Goal: Transaction & Acquisition: Book appointment/travel/reservation

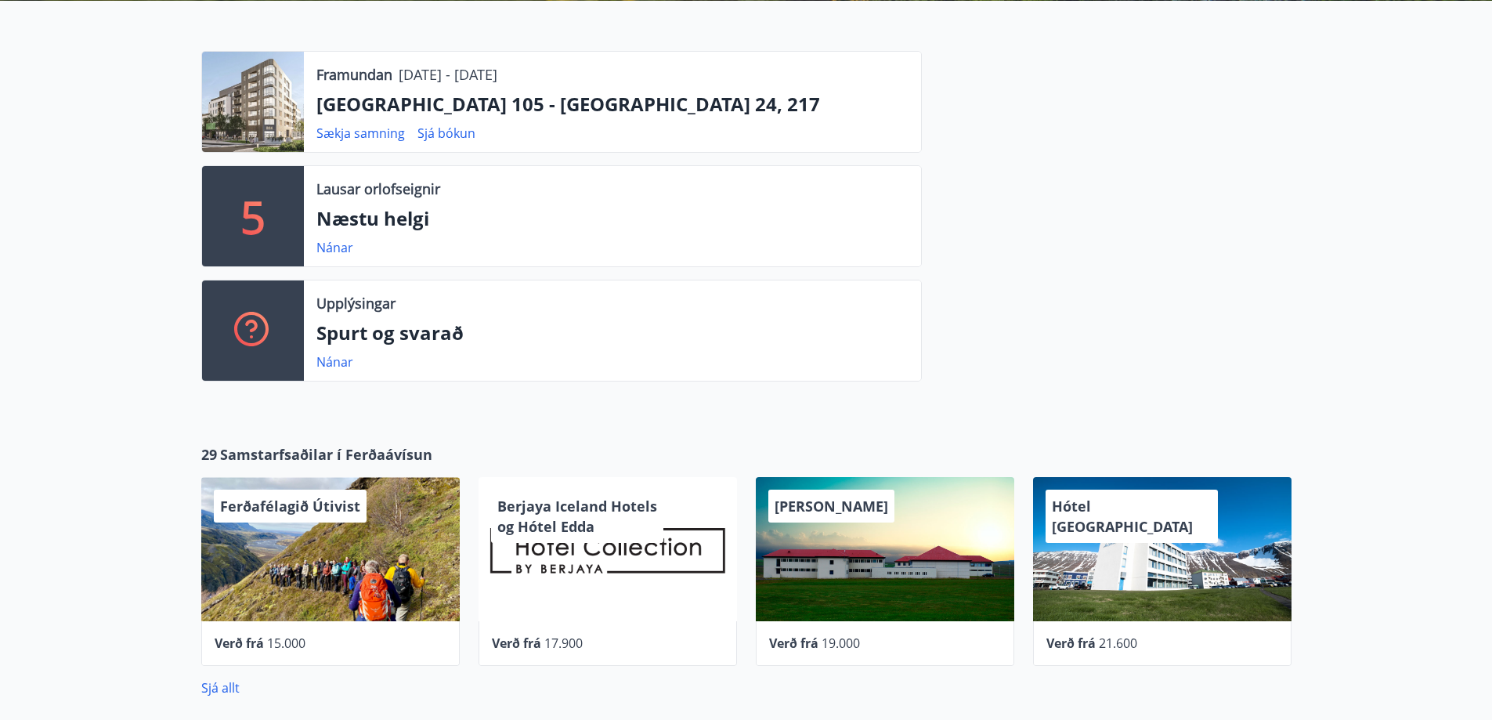
scroll to position [392, 0]
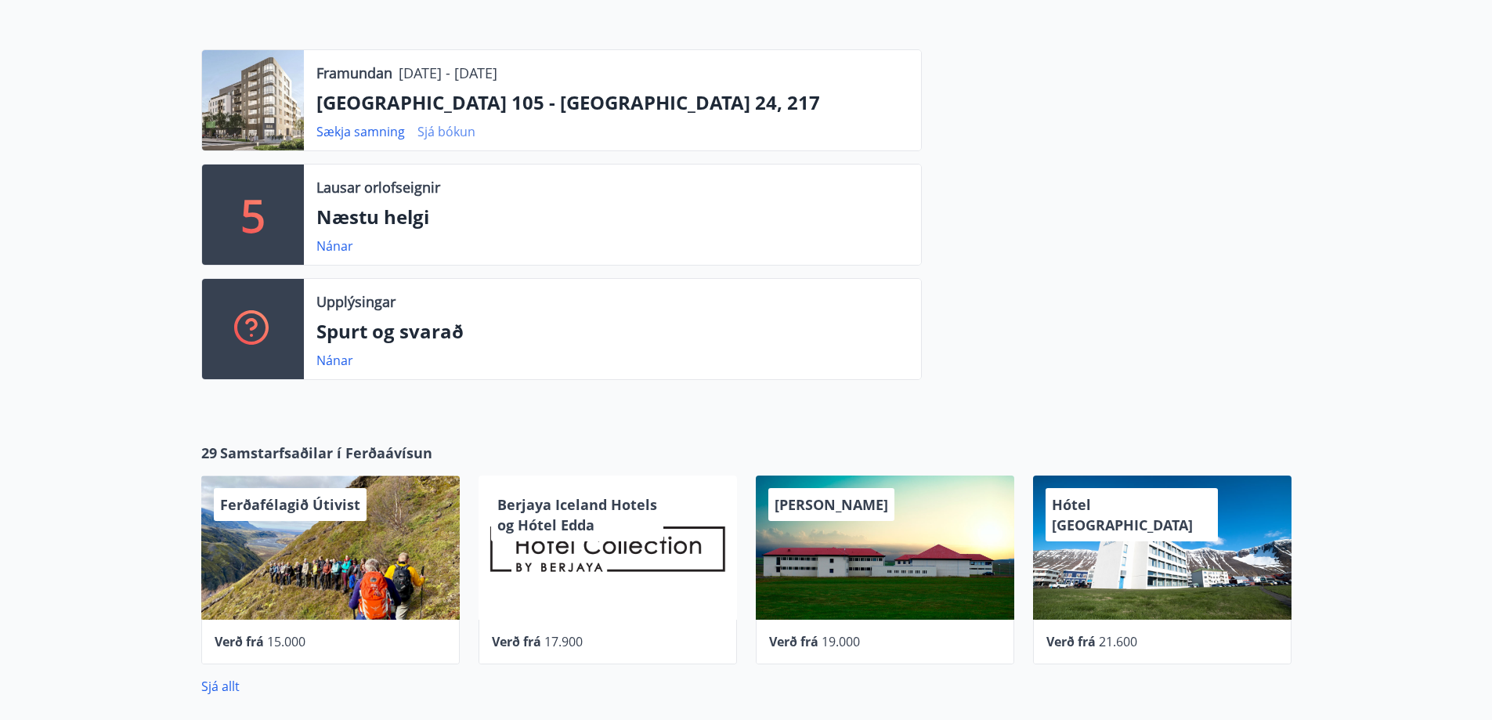
click at [446, 129] on link "Sjá bókun" at bounding box center [446, 131] width 58 height 17
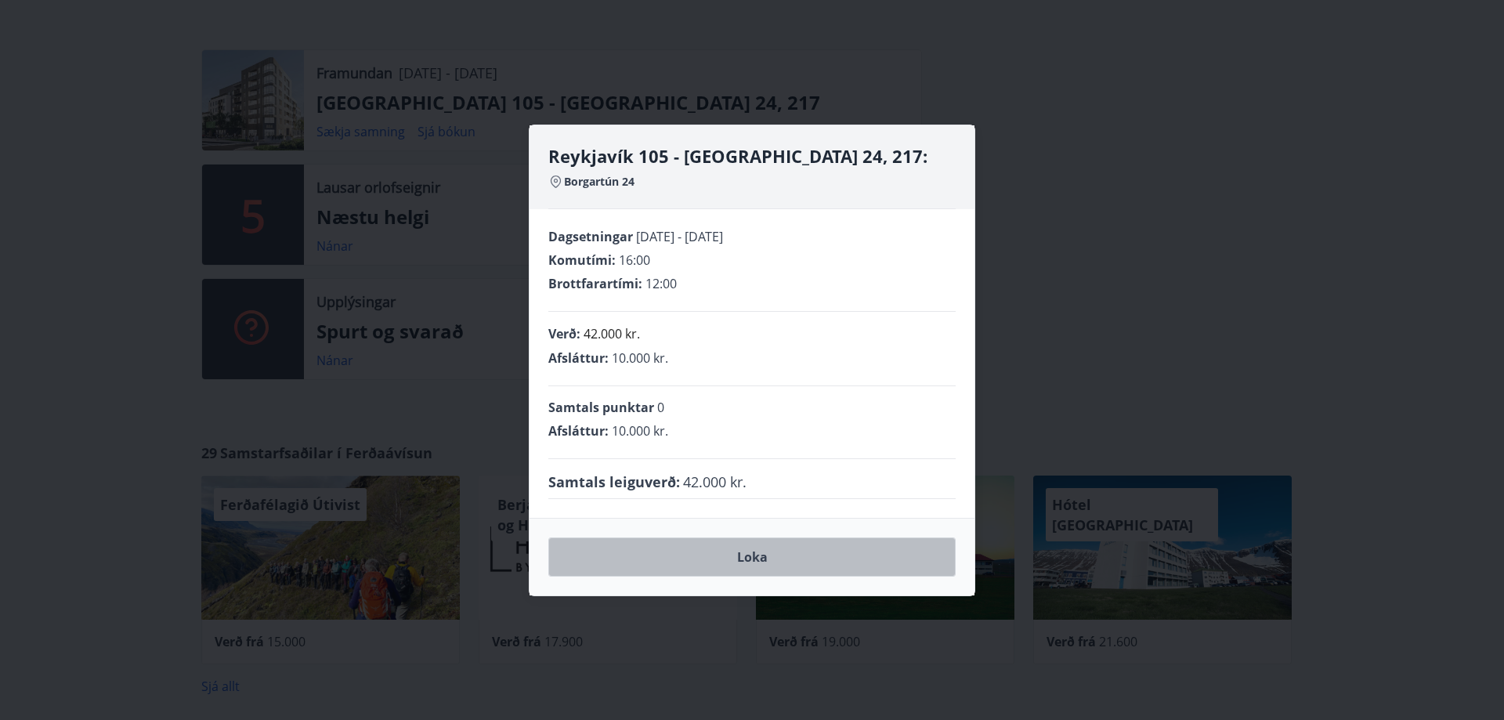
click at [739, 563] on button "Loka" at bounding box center [751, 556] width 407 height 39
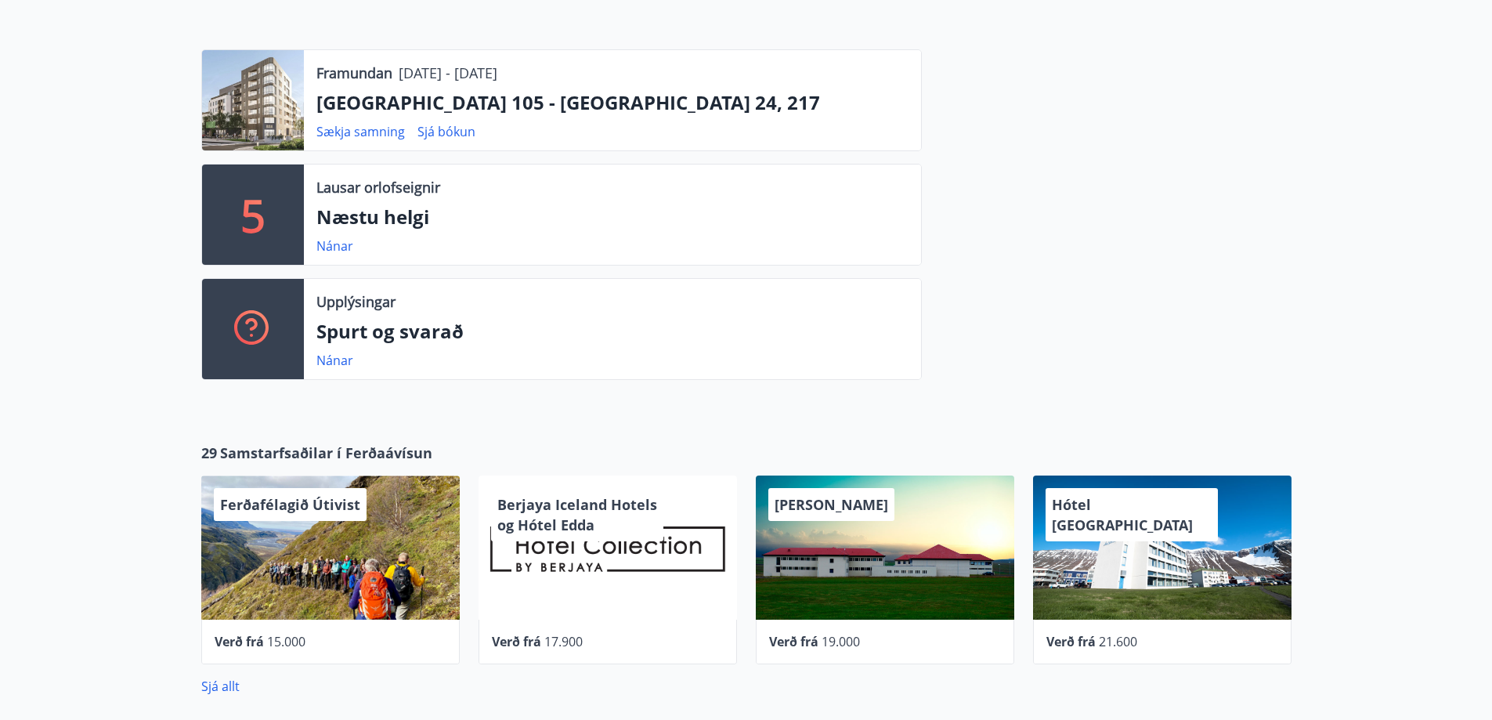
click at [281, 101] on div at bounding box center [253, 100] width 102 height 100
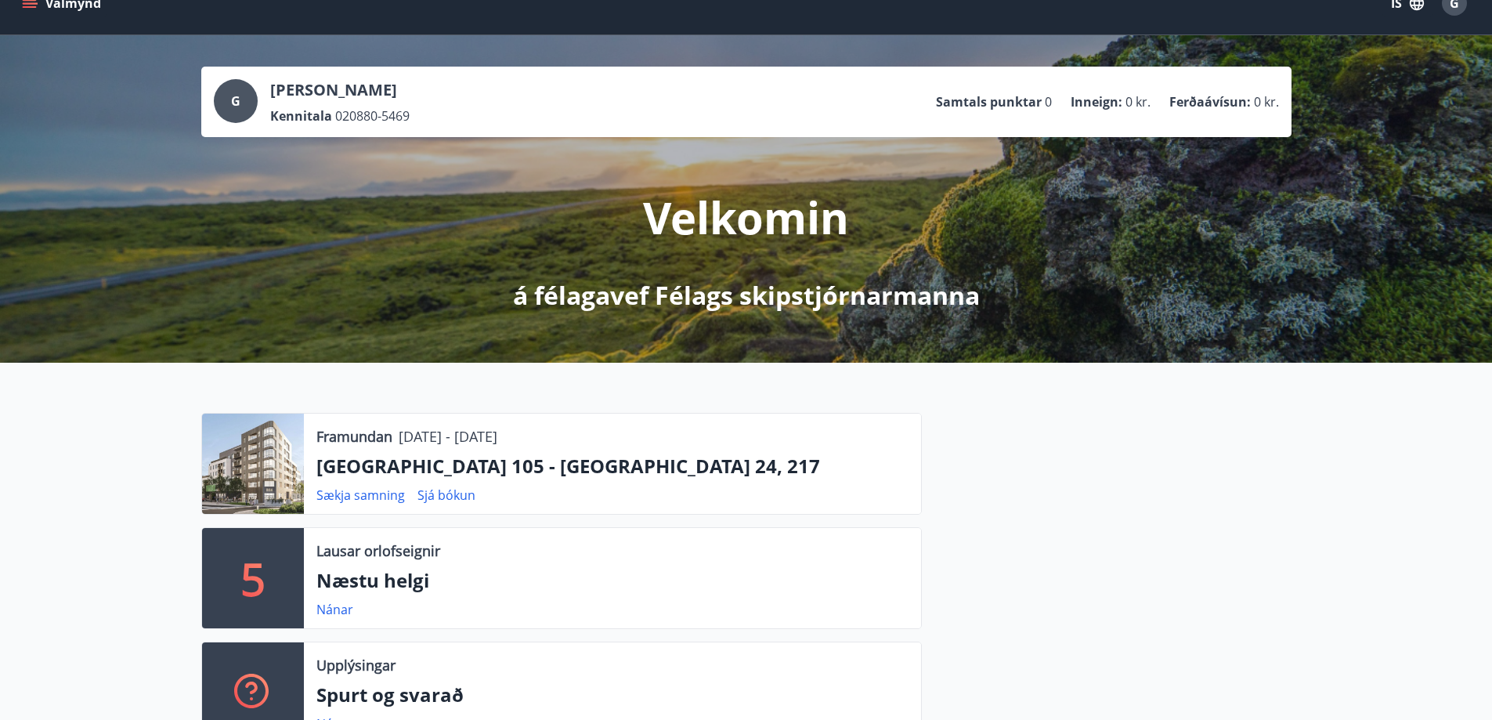
scroll to position [0, 0]
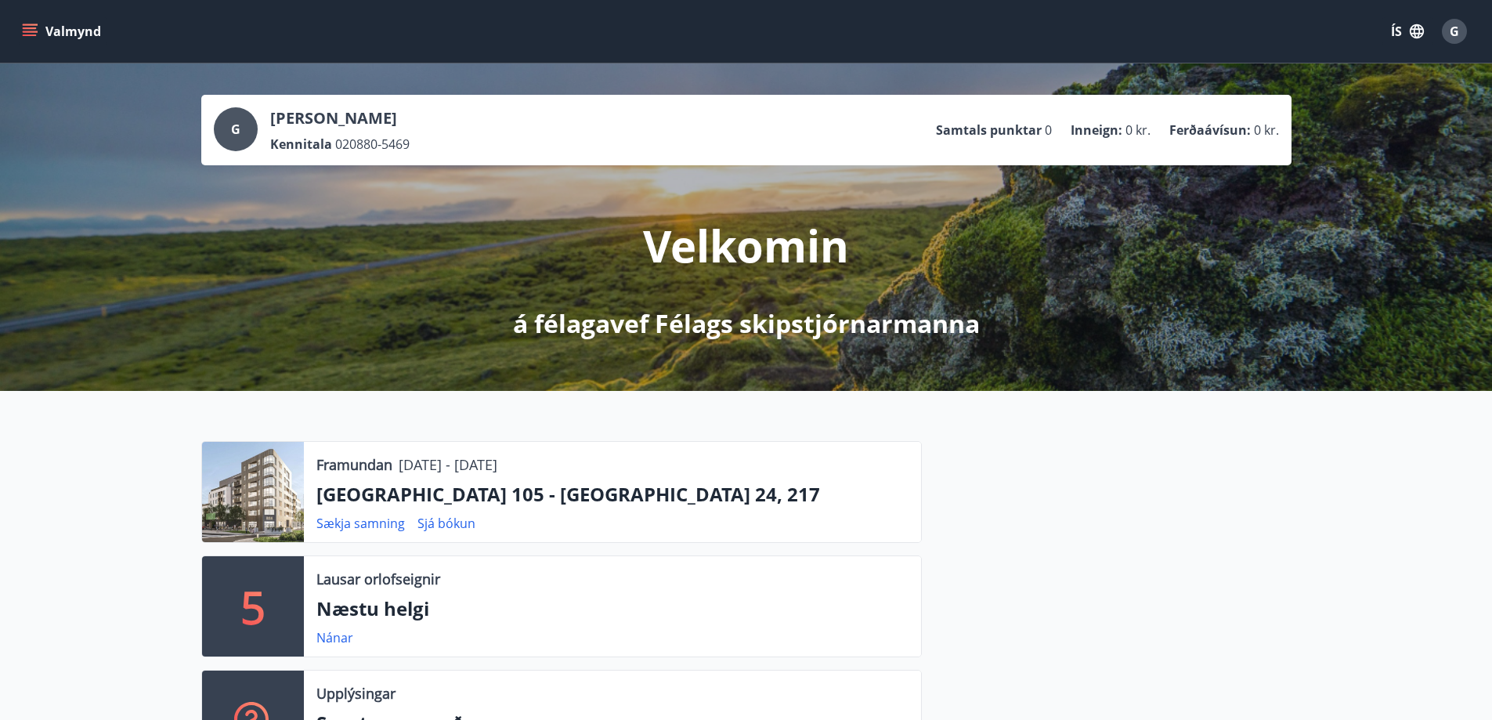
click at [34, 26] on icon "menu" at bounding box center [30, 31] width 16 height 16
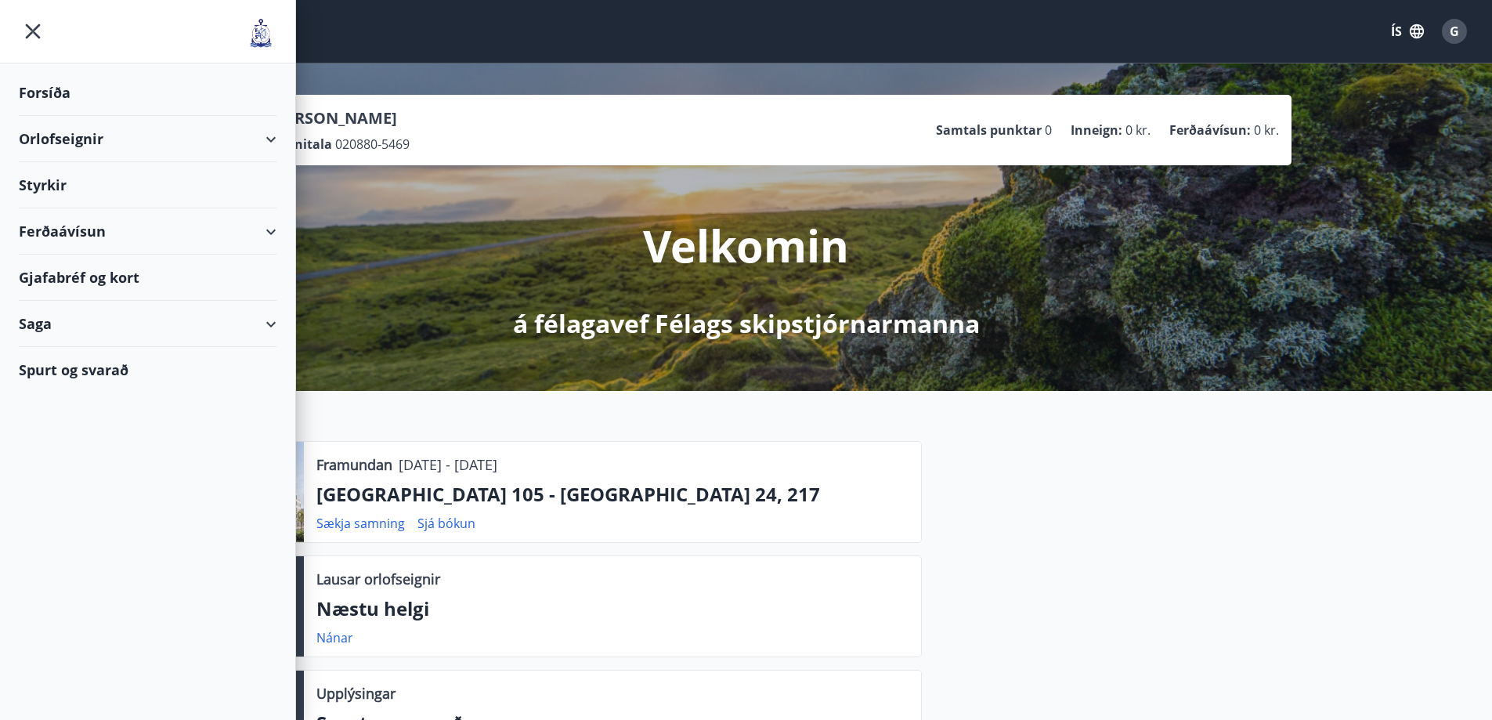
click at [99, 138] on div "Orlofseignir" at bounding box center [148, 139] width 258 height 46
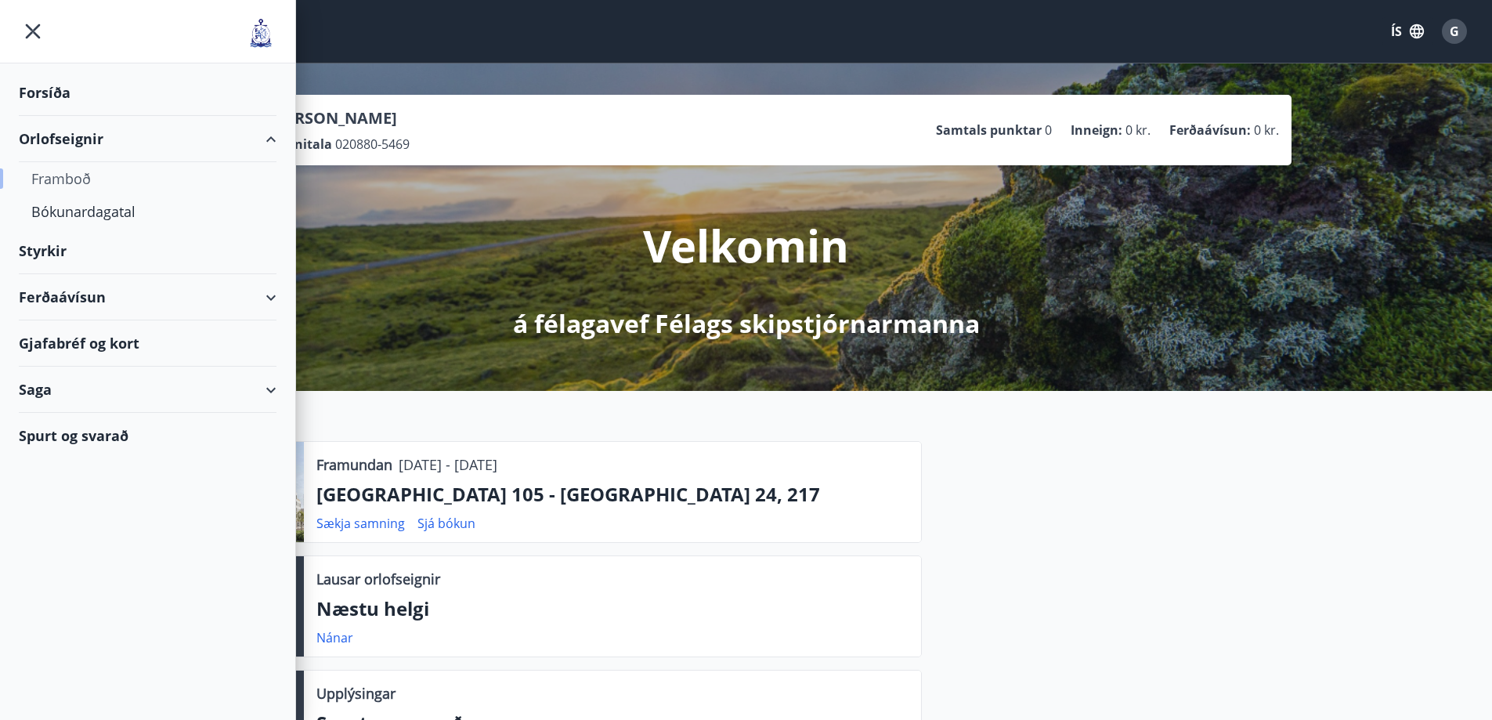
click at [99, 182] on div "Framboð" at bounding box center [147, 178] width 233 height 33
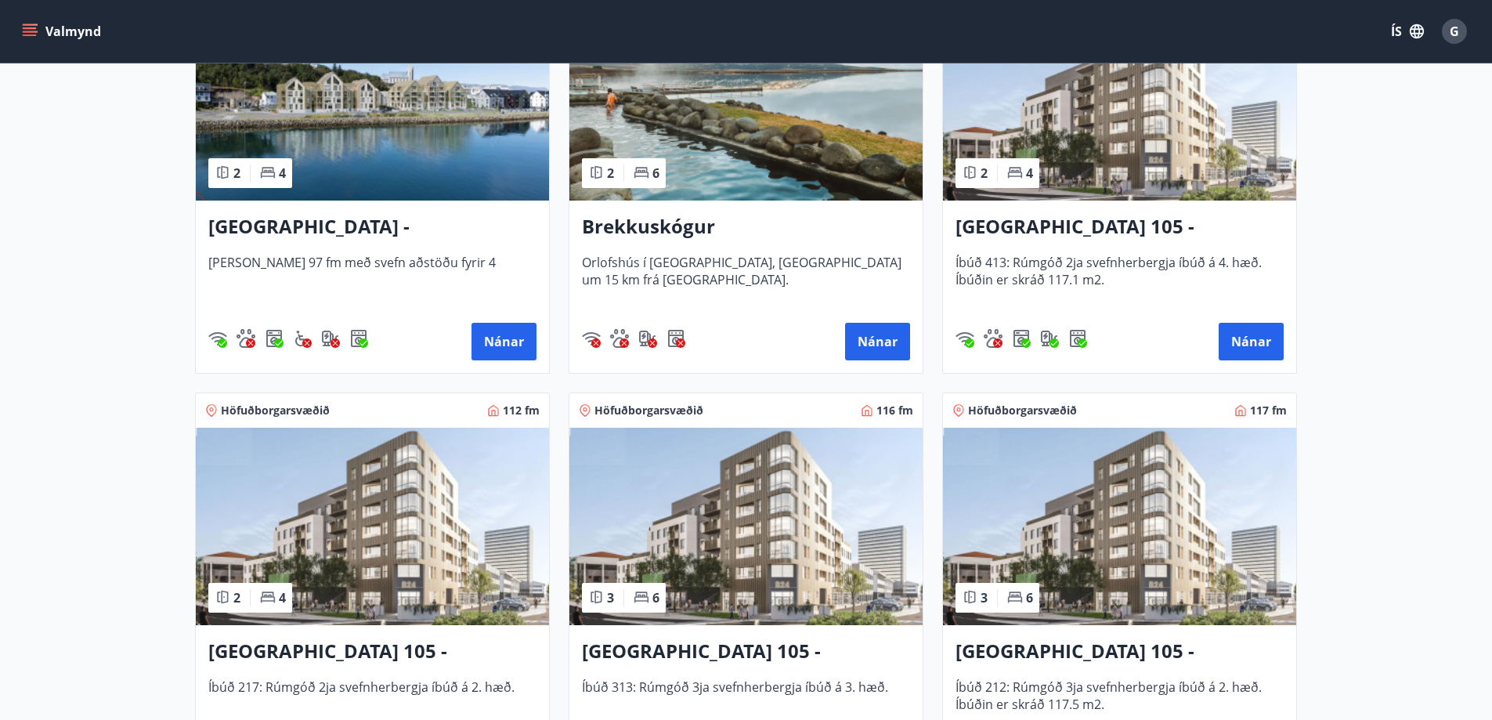
scroll to position [548, 0]
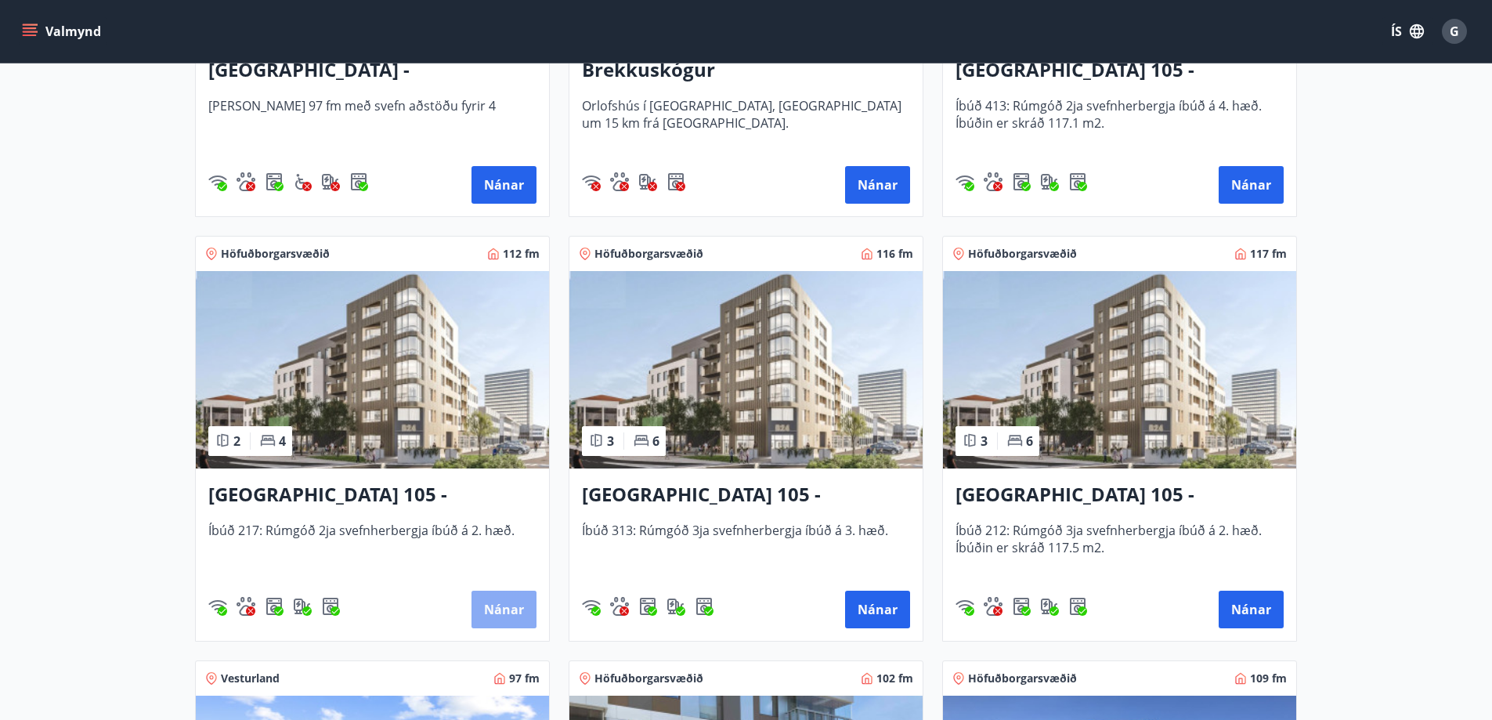
click at [523, 614] on button "Nánar" at bounding box center [504, 610] width 65 height 38
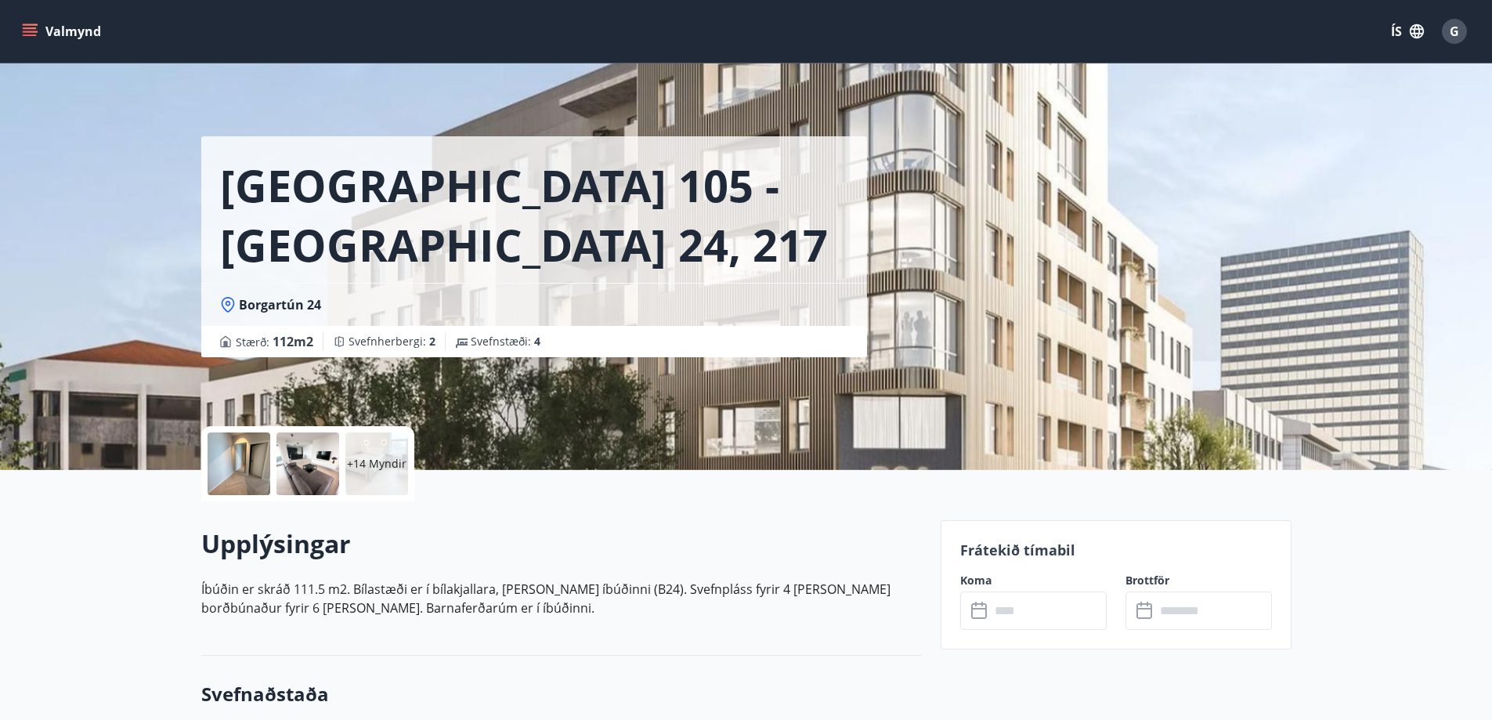
click at [363, 464] on p "+14 Myndir" at bounding box center [377, 464] width 60 height 16
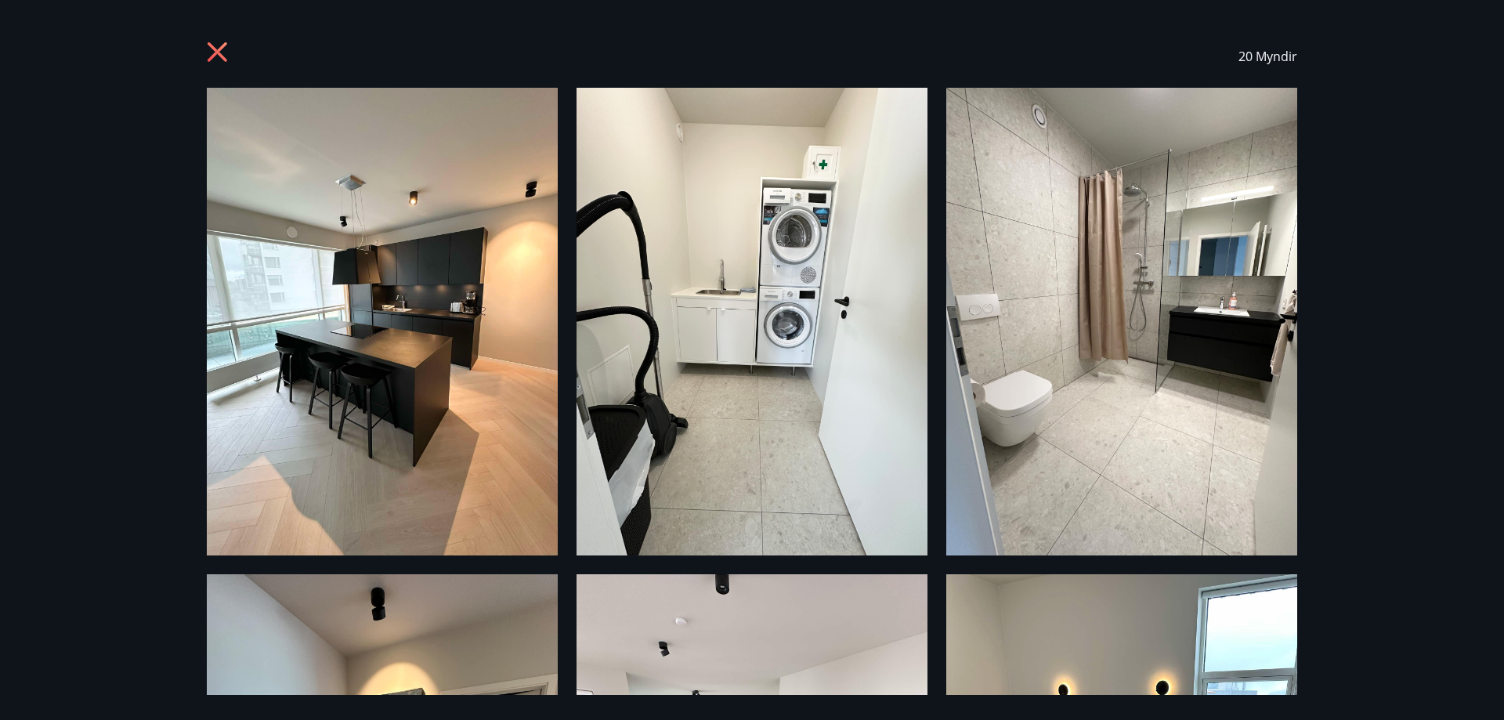
click at [219, 53] on icon at bounding box center [218, 52] width 20 height 20
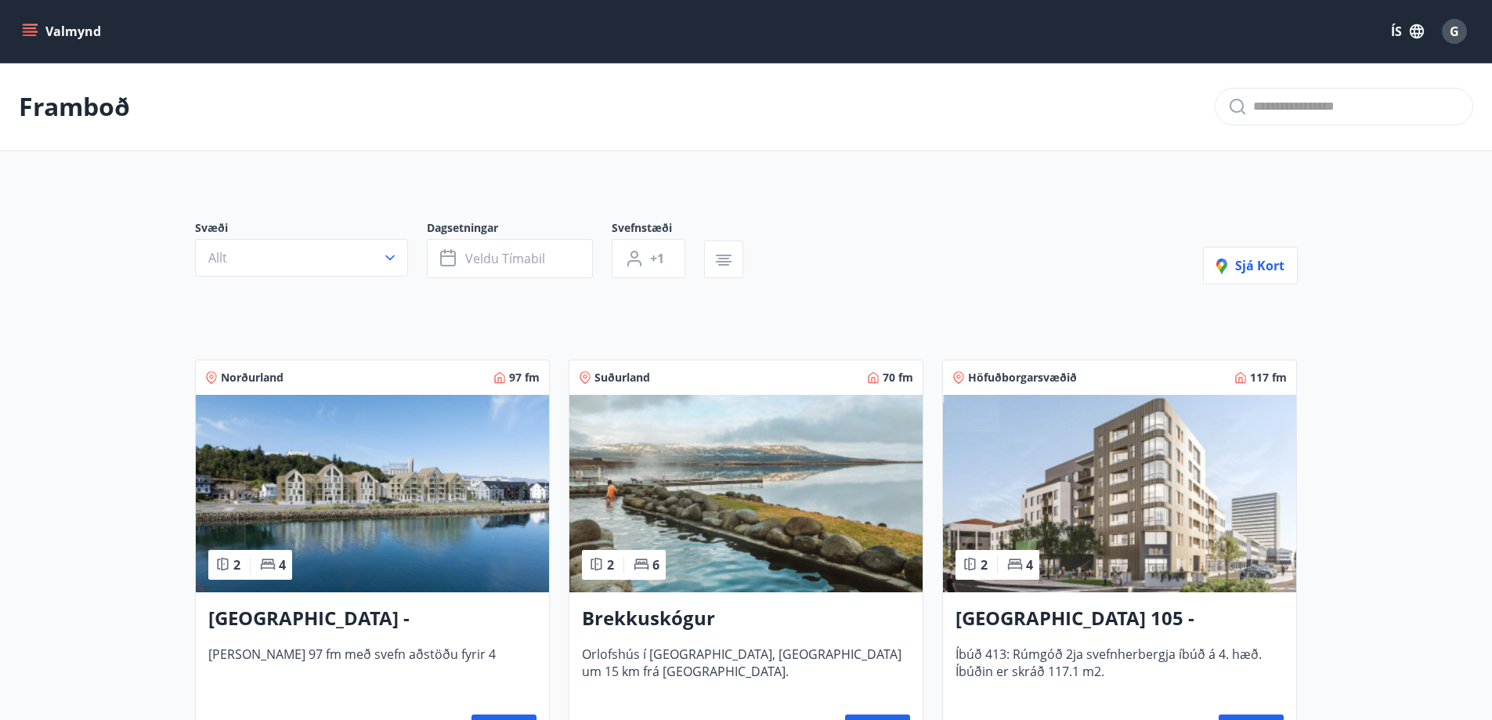
click at [23, 26] on icon "menu" at bounding box center [30, 31] width 16 height 16
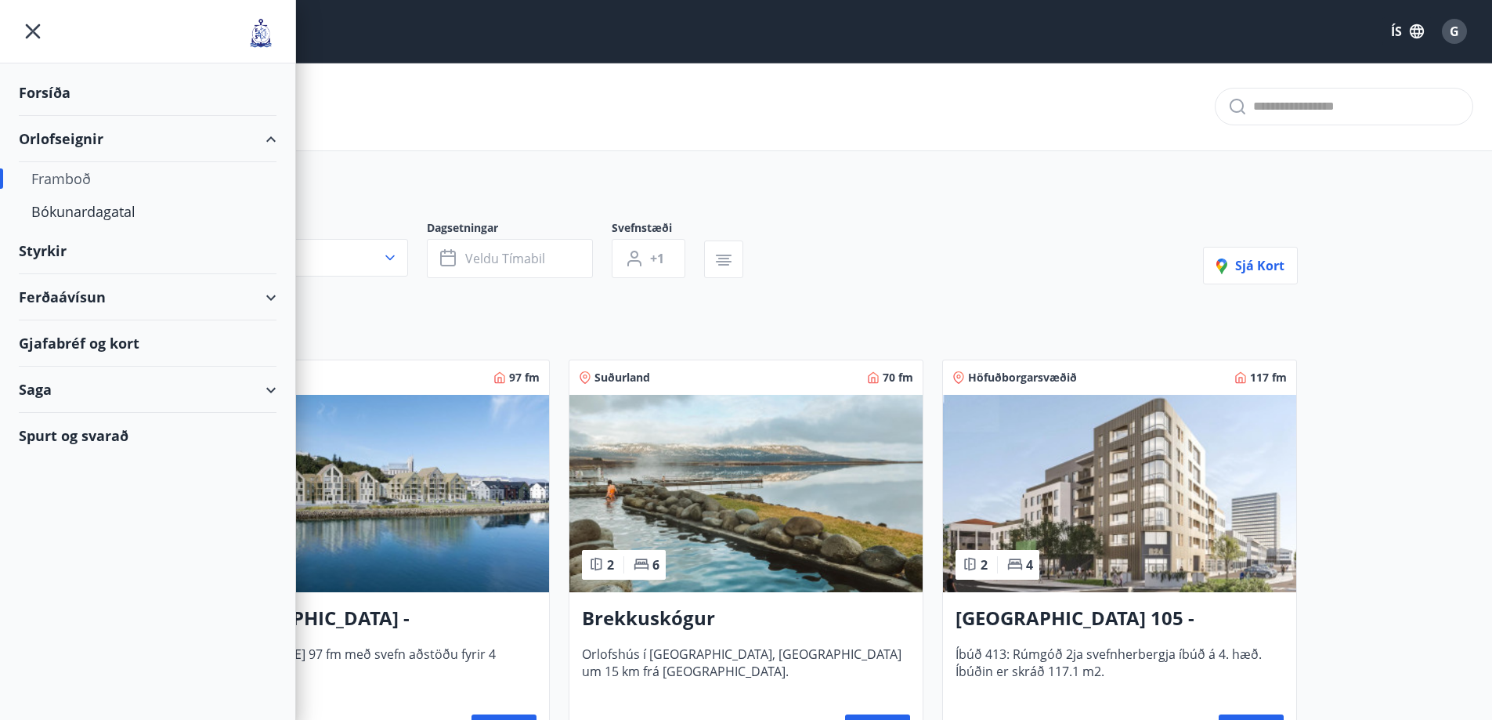
click at [829, 137] on div "Framboð" at bounding box center [746, 107] width 1492 height 89
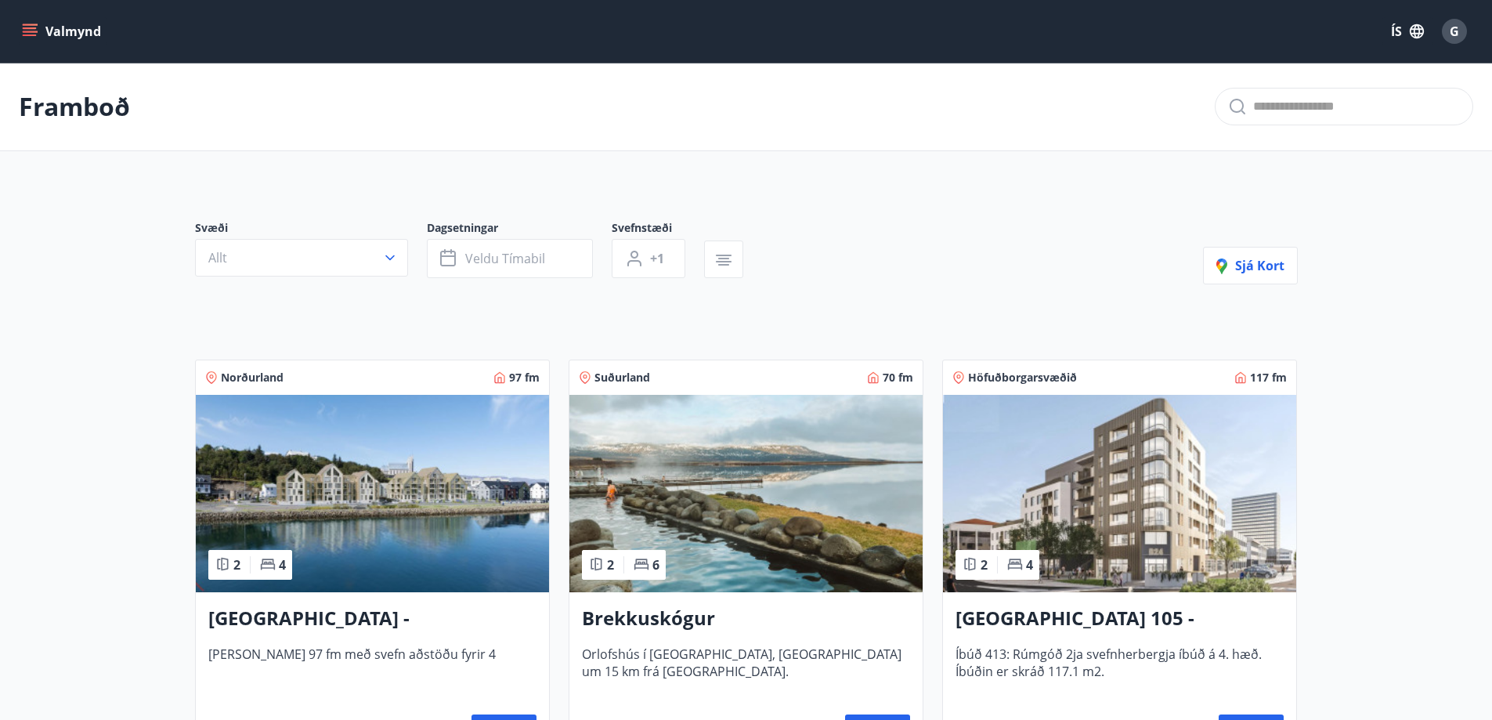
click at [1462, 29] on div "G" at bounding box center [1454, 31] width 25 height 25
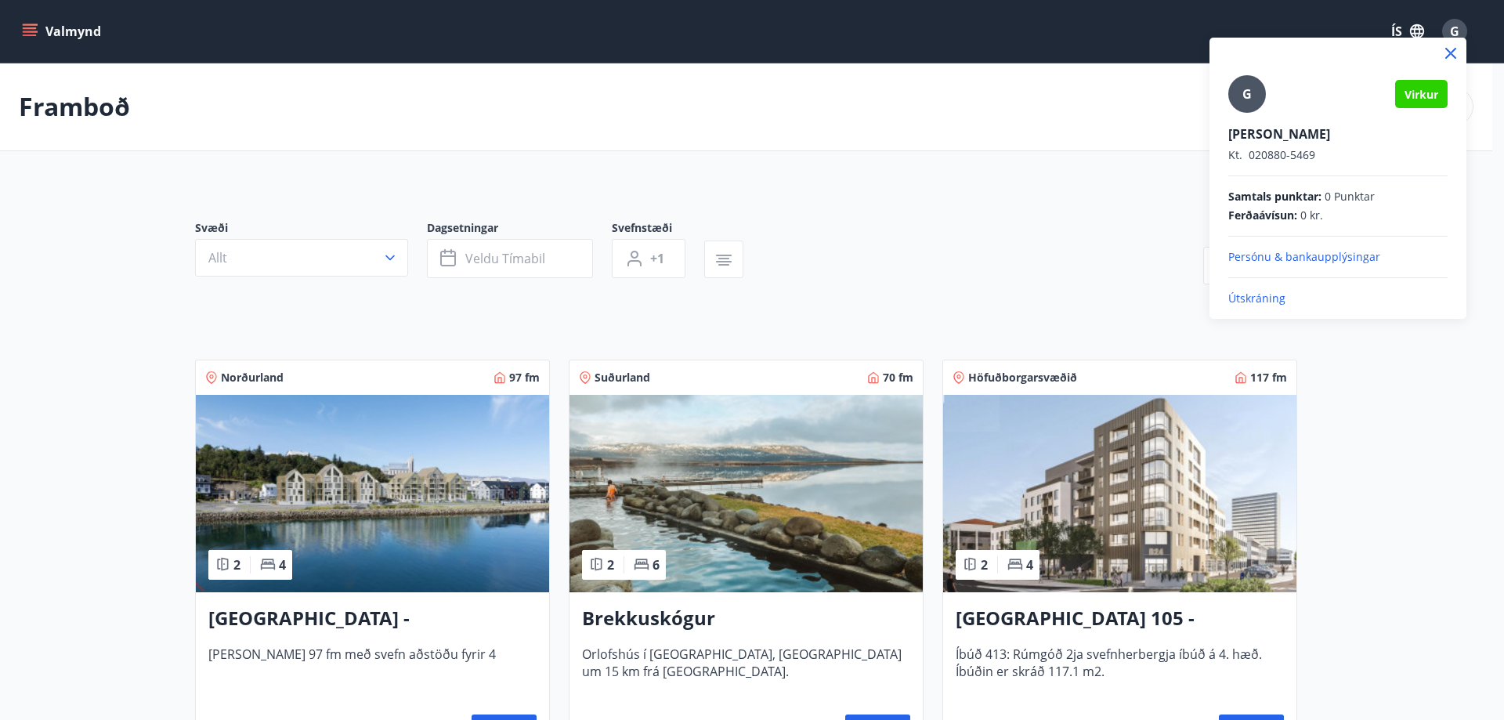
click at [1270, 298] on p "Útskráning" at bounding box center [1337, 299] width 219 height 16
